Goal: Find specific page/section: Find specific page/section

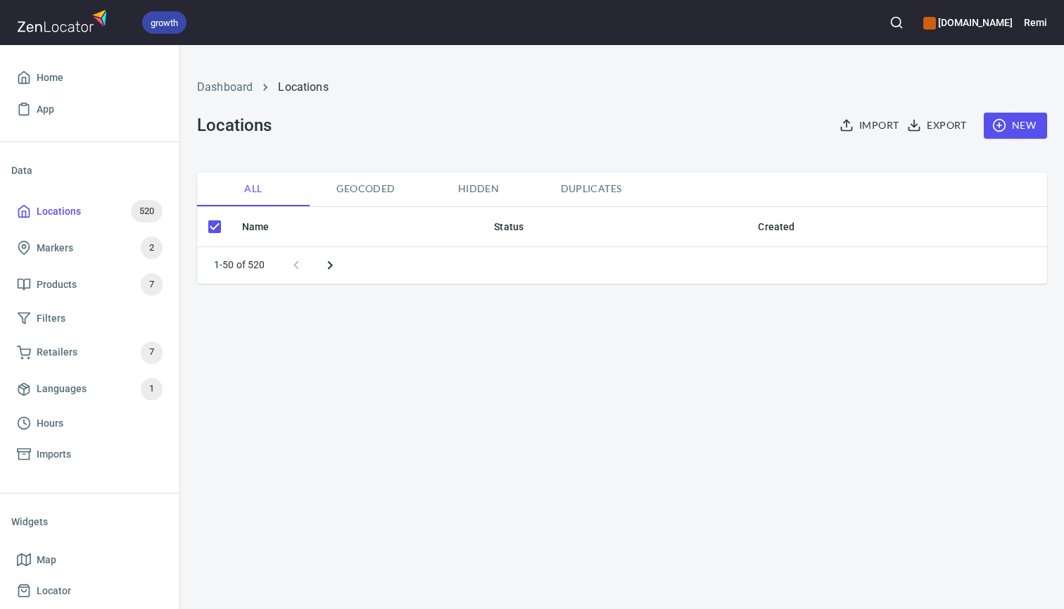
checkbox input "false"
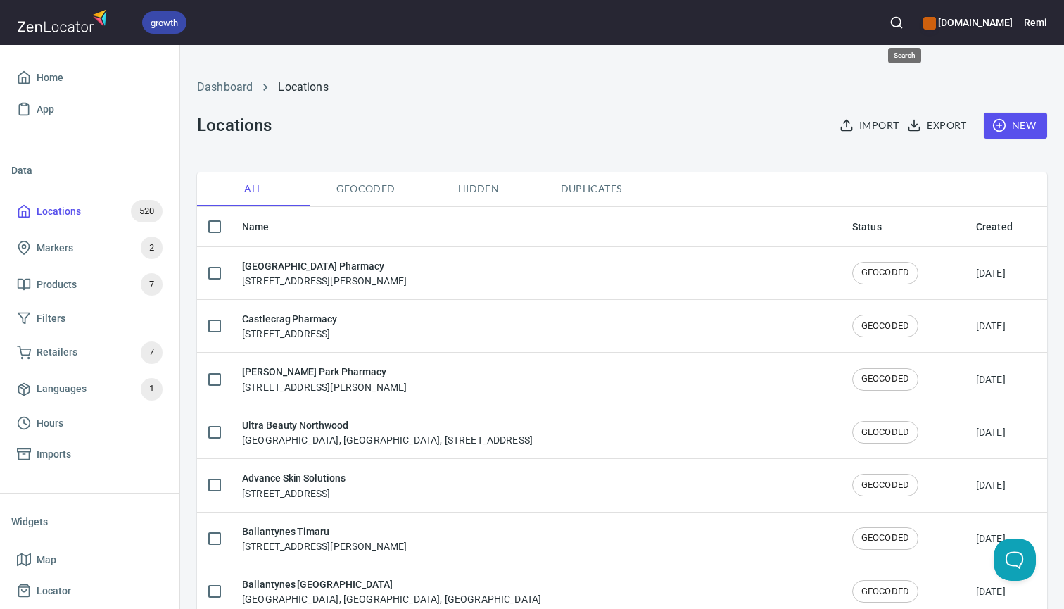
click at [904, 20] on icon "button" at bounding box center [897, 22] width 14 height 14
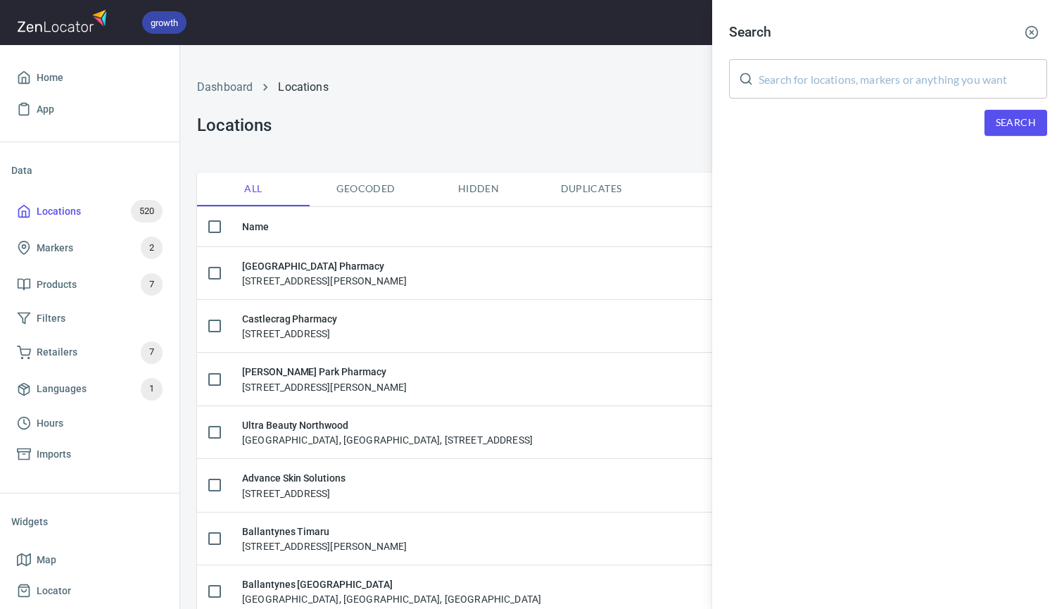
click at [769, 84] on input "text" at bounding box center [903, 78] width 289 height 39
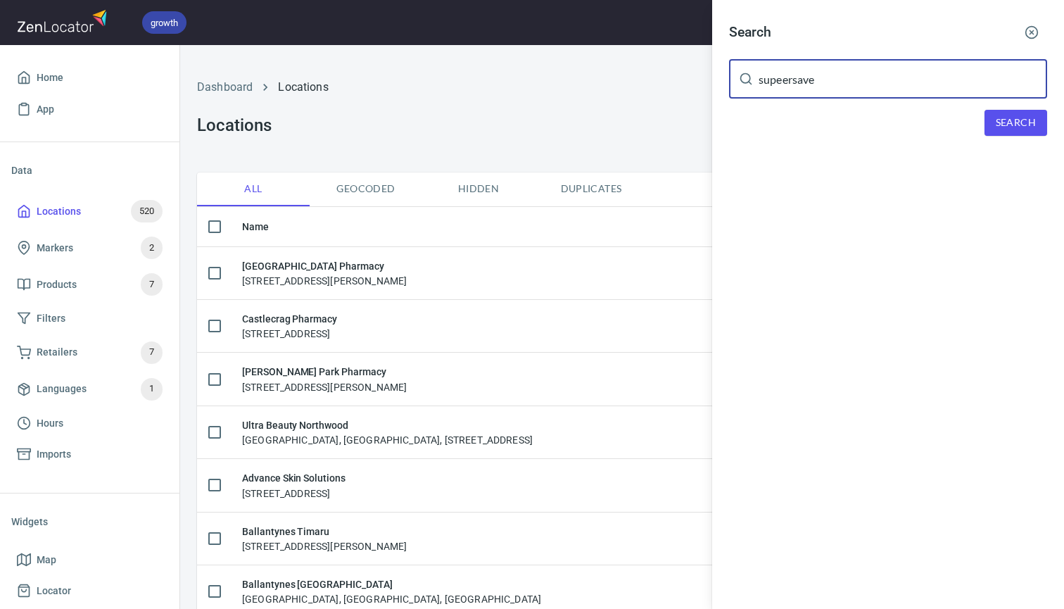
click at [785, 82] on input "supeersave" at bounding box center [903, 78] width 289 height 39
type input "supersave"
click at [1024, 116] on span "Search" at bounding box center [1016, 123] width 40 height 18
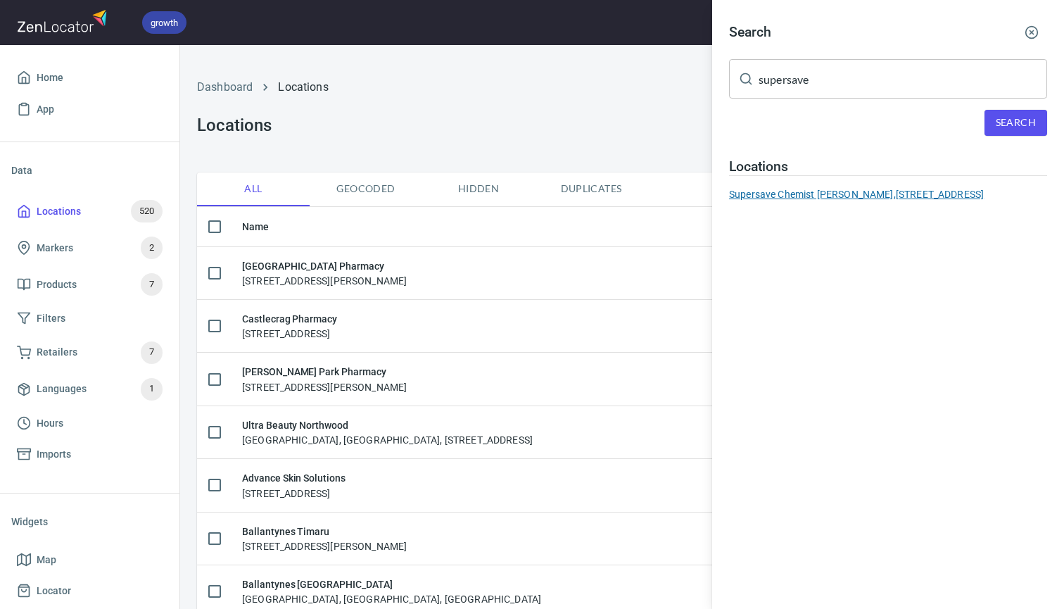
click at [847, 199] on div "Supersave Chemist Lindfield, 19 Lindfield Avenue, Lindfield, NSW, Australia" at bounding box center [888, 194] width 318 height 14
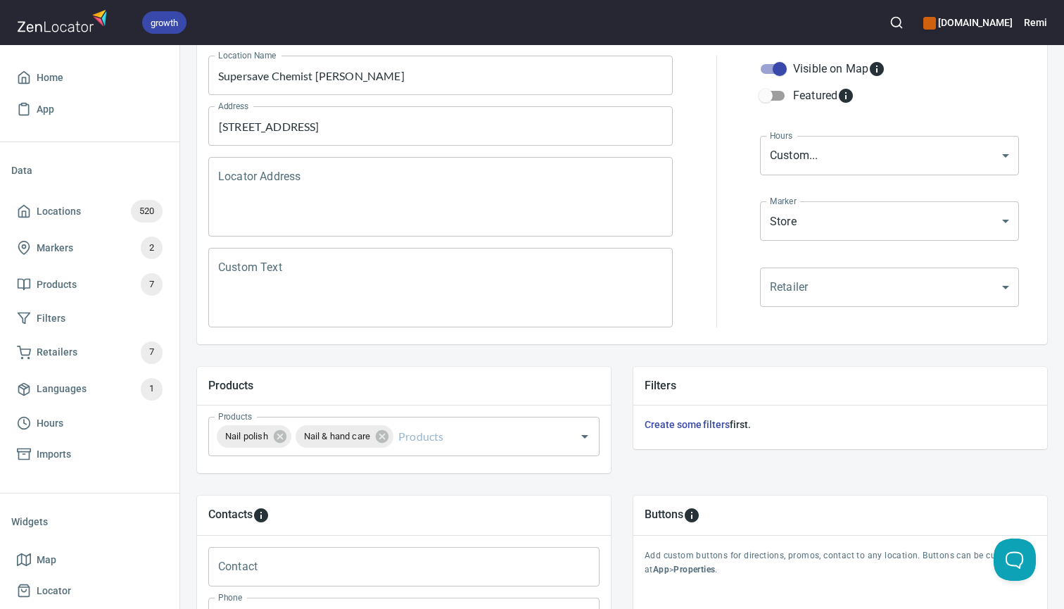
scroll to position [195, 0]
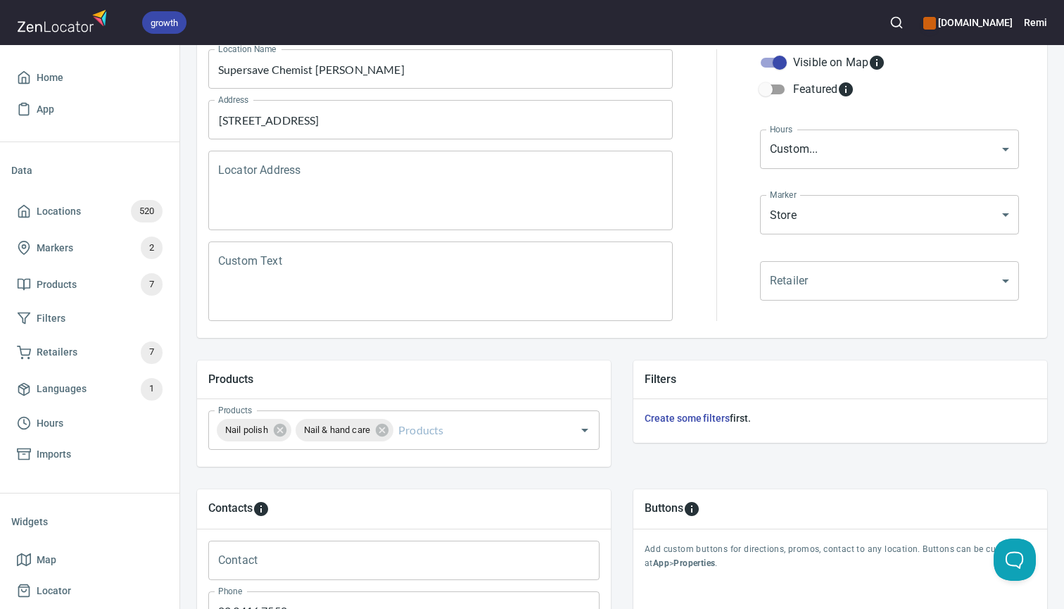
click at [904, 25] on icon "button" at bounding box center [897, 22] width 14 height 14
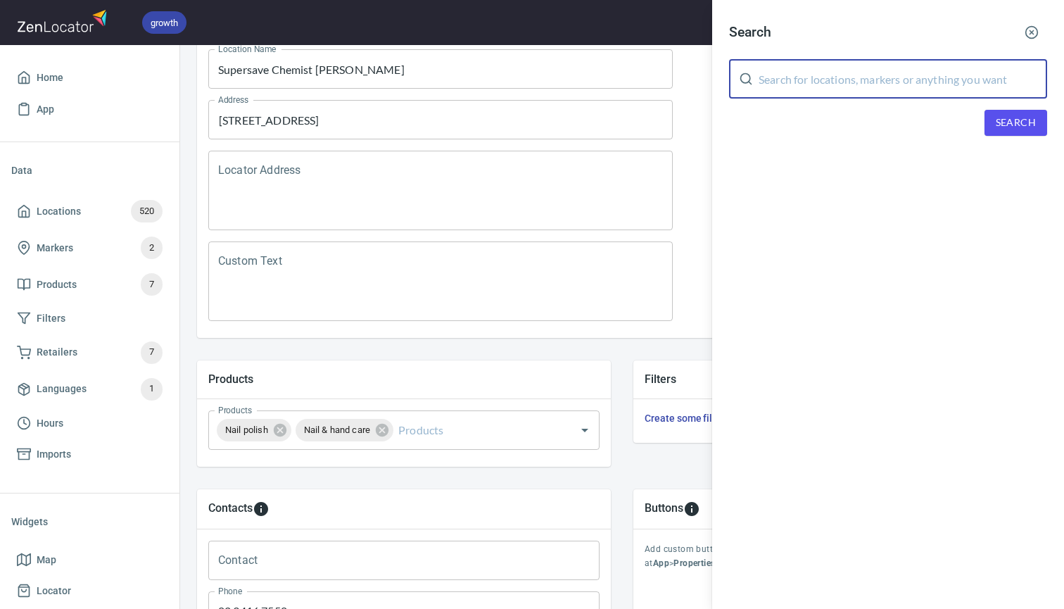
click at [815, 80] on input "text" at bounding box center [903, 78] width 289 height 39
type input "boian"
click at [1019, 124] on span "Search" at bounding box center [1016, 123] width 40 height 18
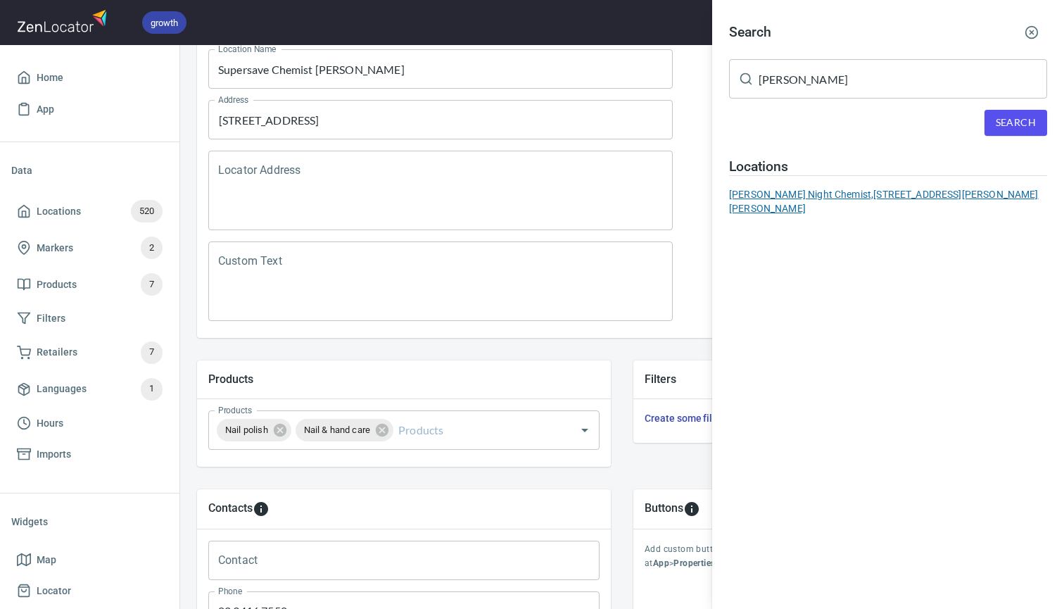
click at [776, 194] on div "Boian Night Chemist, 486 King Georges Road, Beverly Hills, NSW, Australia" at bounding box center [888, 201] width 318 height 28
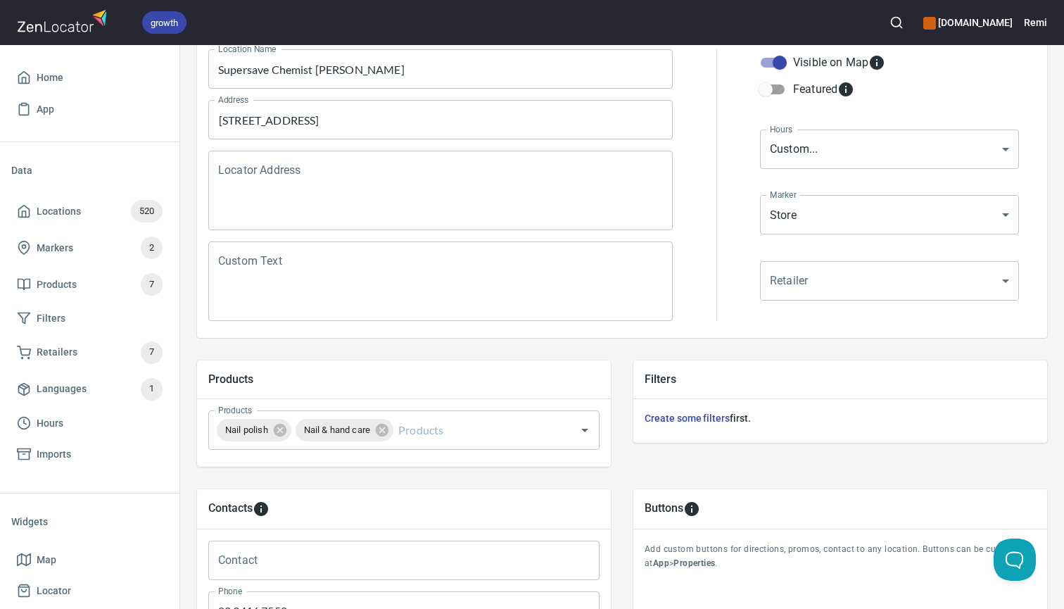
type input "[PERSON_NAME] Night Chemist"
type input "02 9580 5182"
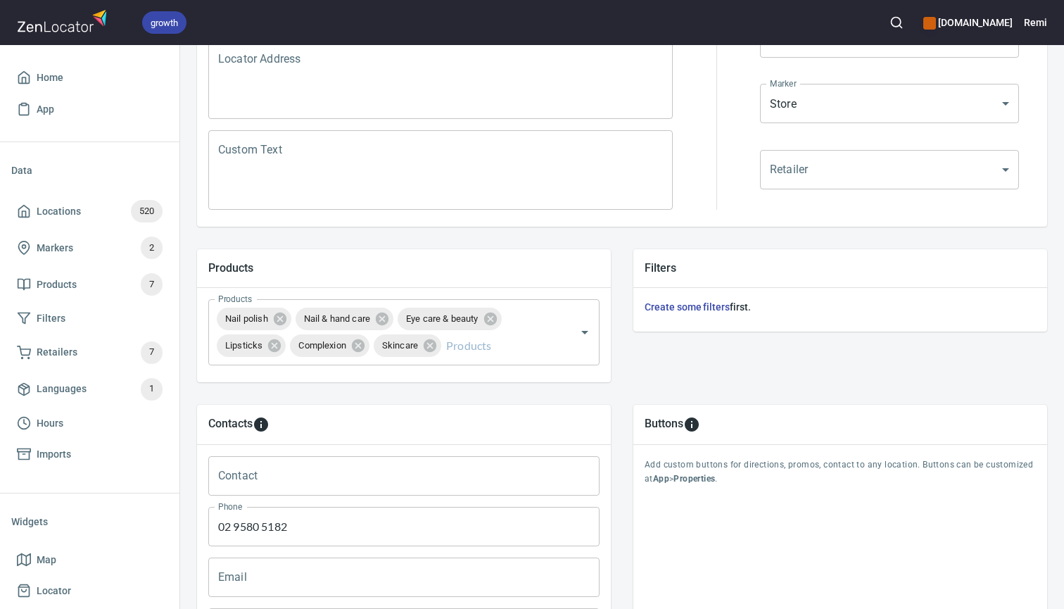
scroll to position [308, 0]
click at [483, 343] on input "Products" at bounding box center [498, 344] width 111 height 27
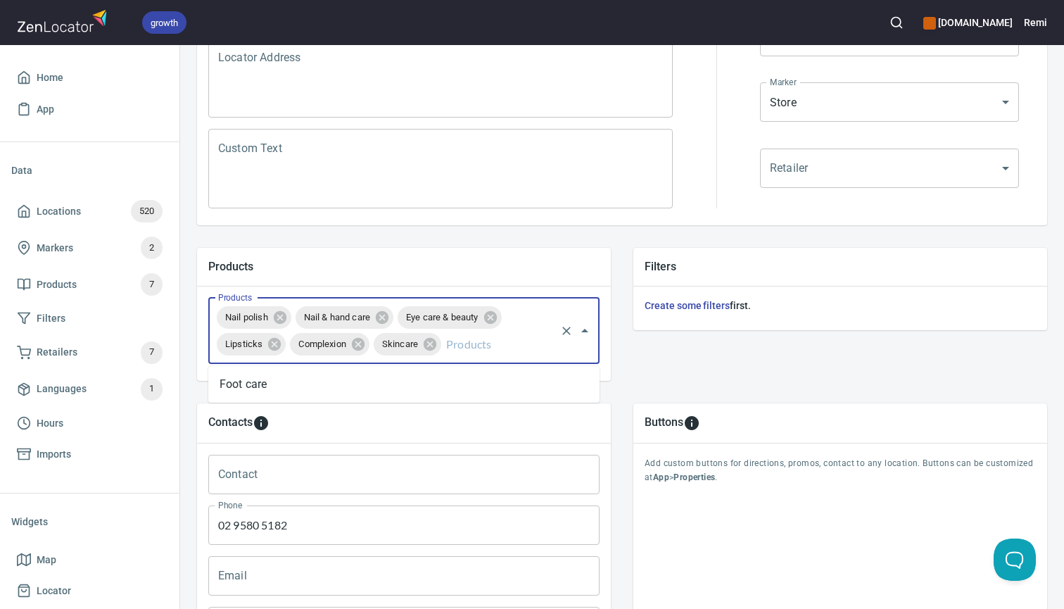
click at [680, 381] on div "Contacts Contact Contact Phone [PHONE_NUMBER] Phone Email Email Website Website…" at bounding box center [622, 547] width 895 height 332
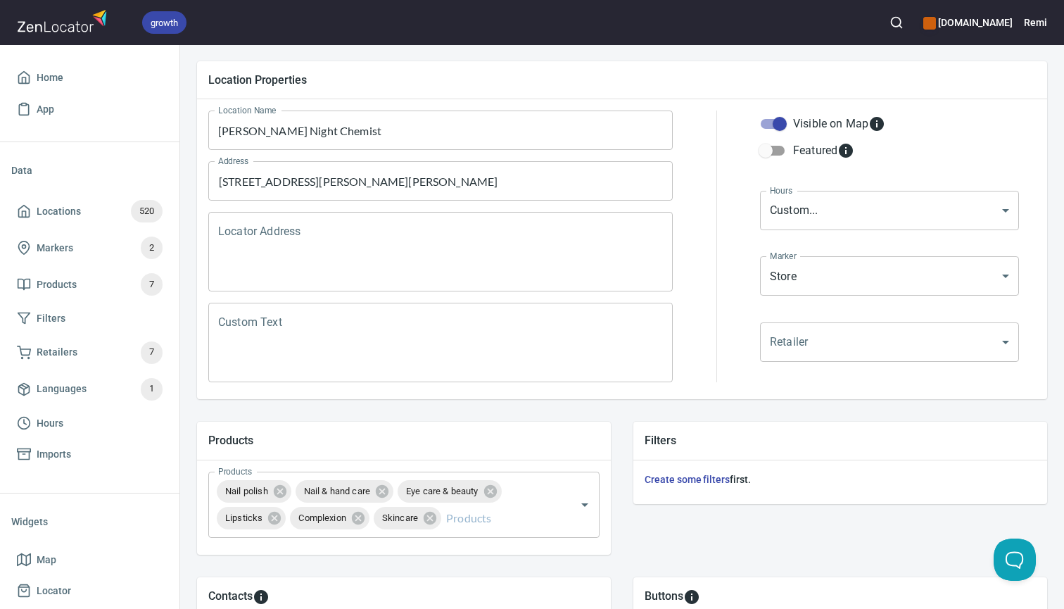
scroll to position [132, 0]
